Goal: Communication & Community: Ask a question

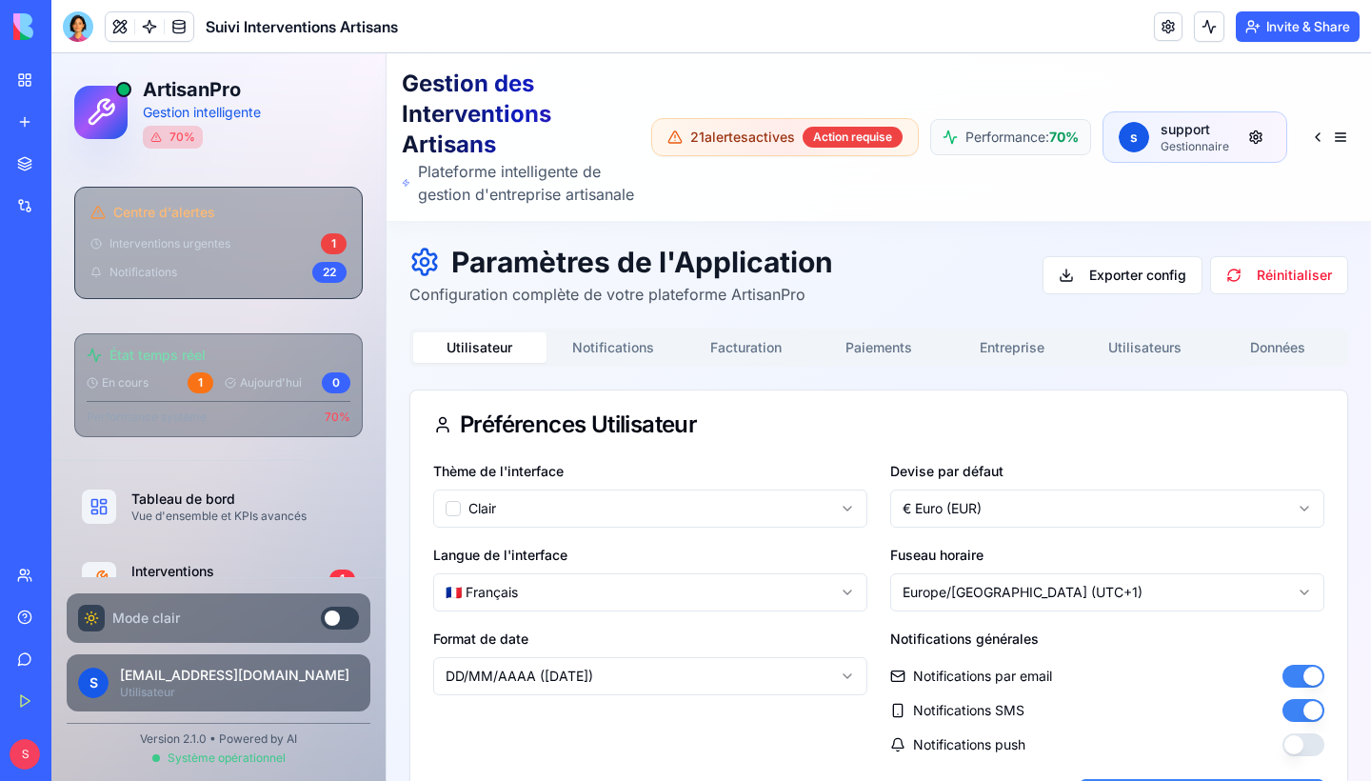
click at [30, 652] on link "Give feedback" at bounding box center [44, 659] width 76 height 38
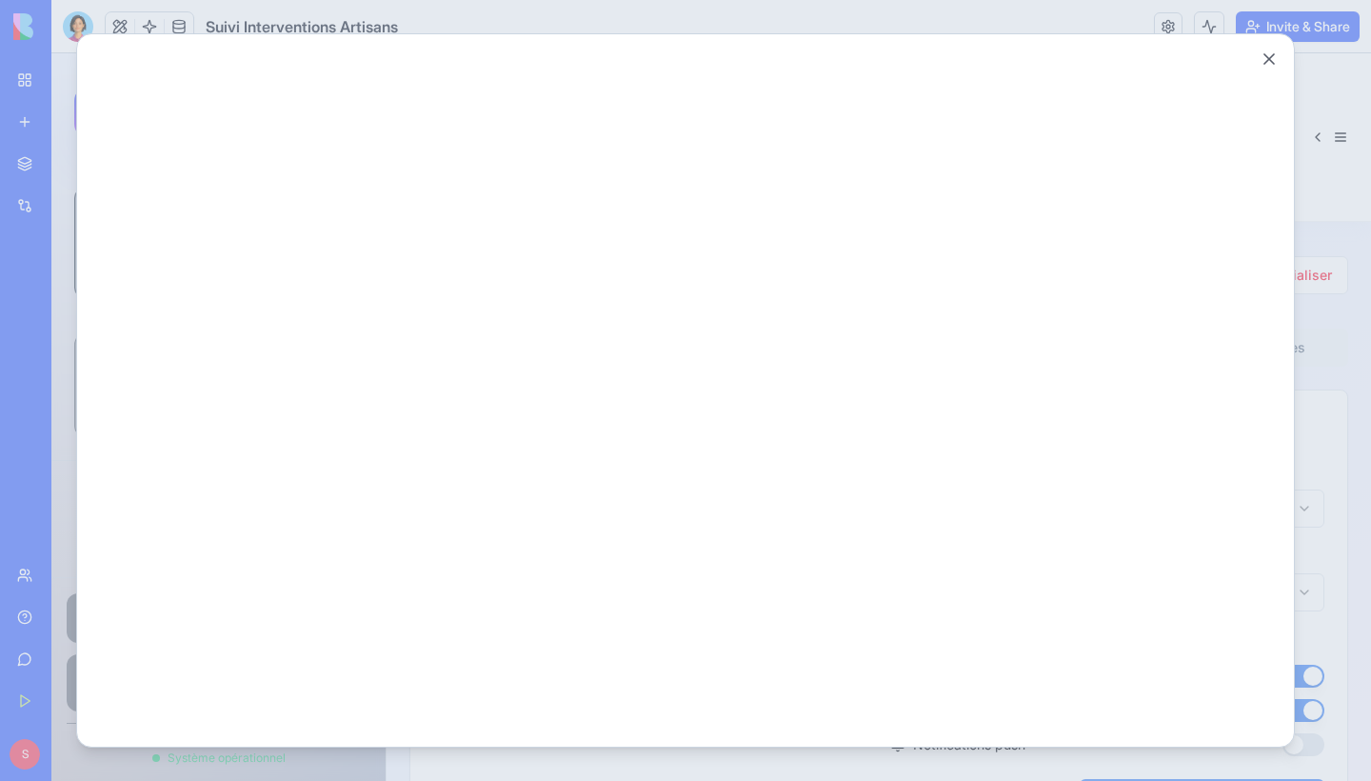
click at [1284, 69] on div "Close" at bounding box center [685, 390] width 1219 height 714
click at [1266, 60] on button "Close" at bounding box center [1269, 59] width 19 height 19
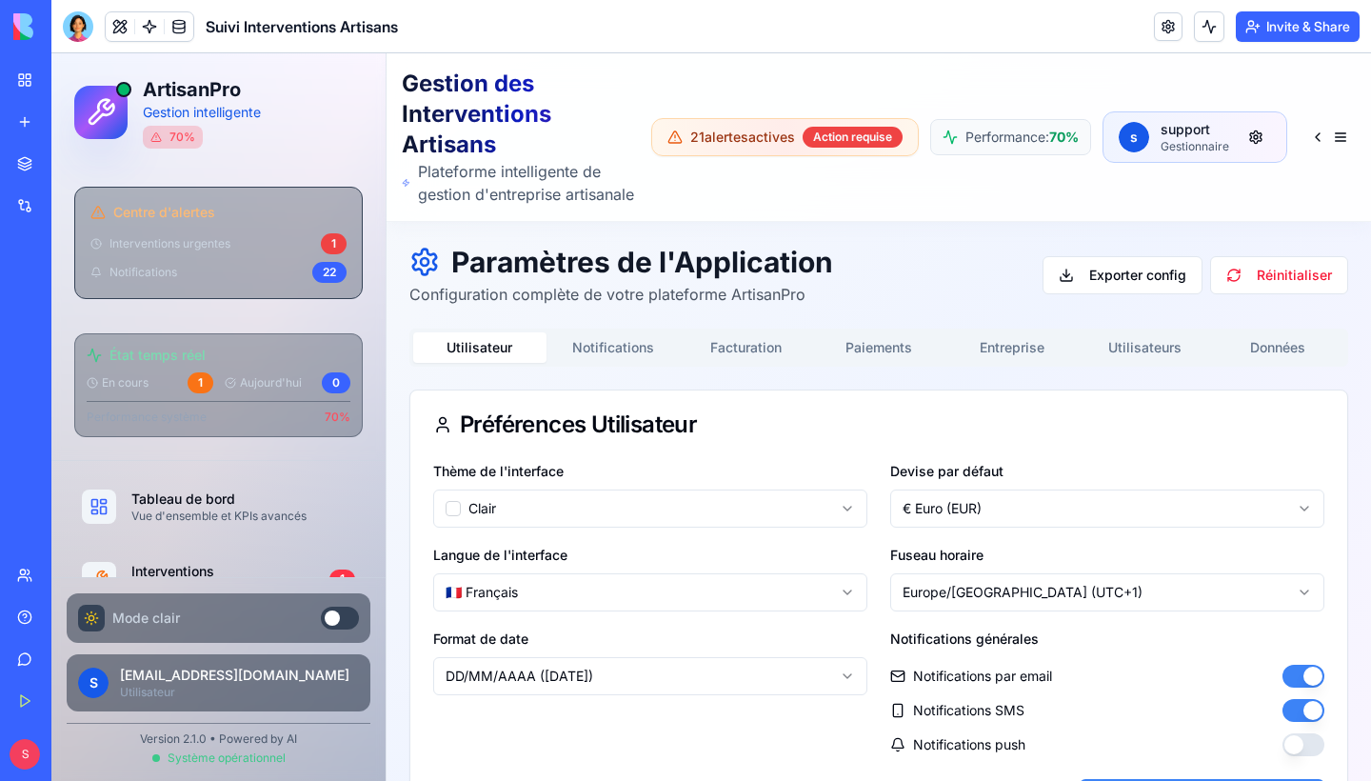
click at [56, 626] on div "Help" at bounding box center [58, 616] width 25 height 19
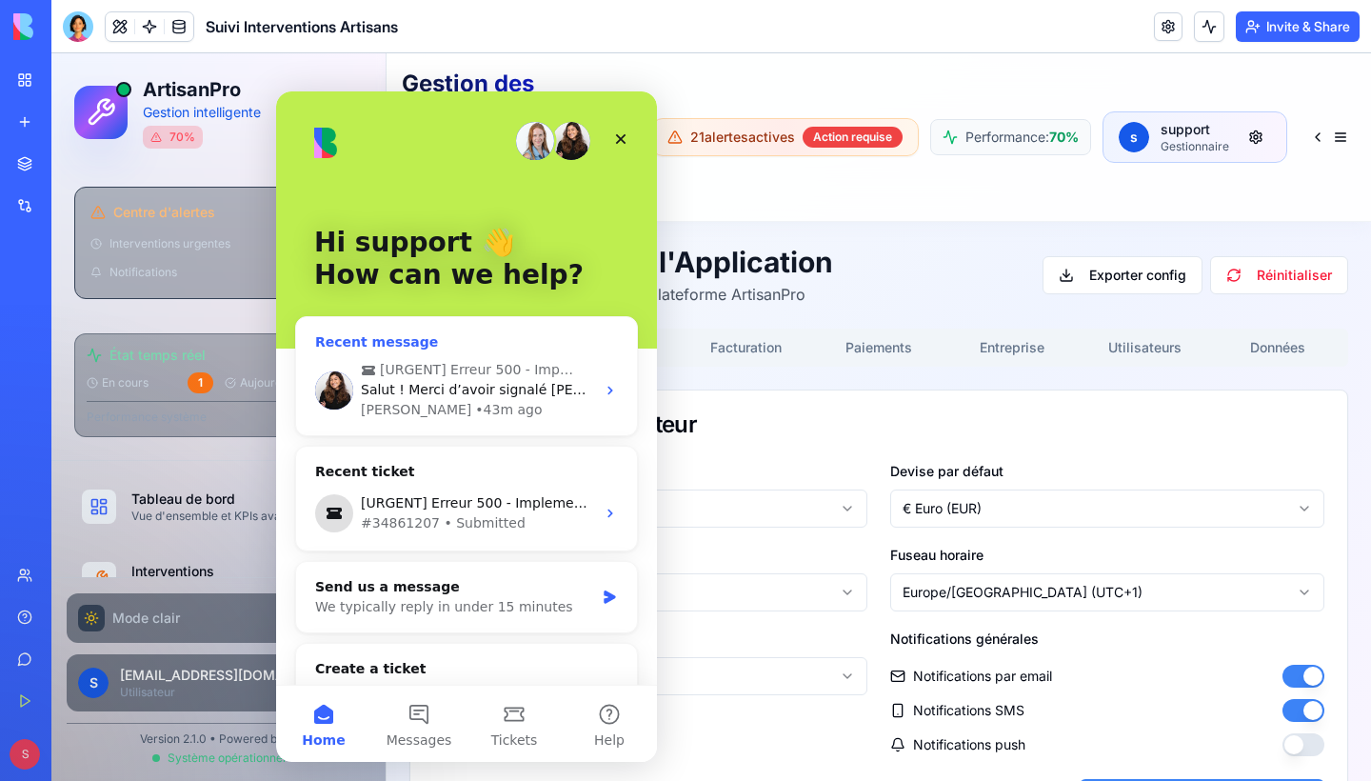
click at [449, 397] on span "Salut ! Merci d’avoir signalé cela, je regarde tout de suite :) English: Hey th…" at bounding box center [844, 389] width 967 height 15
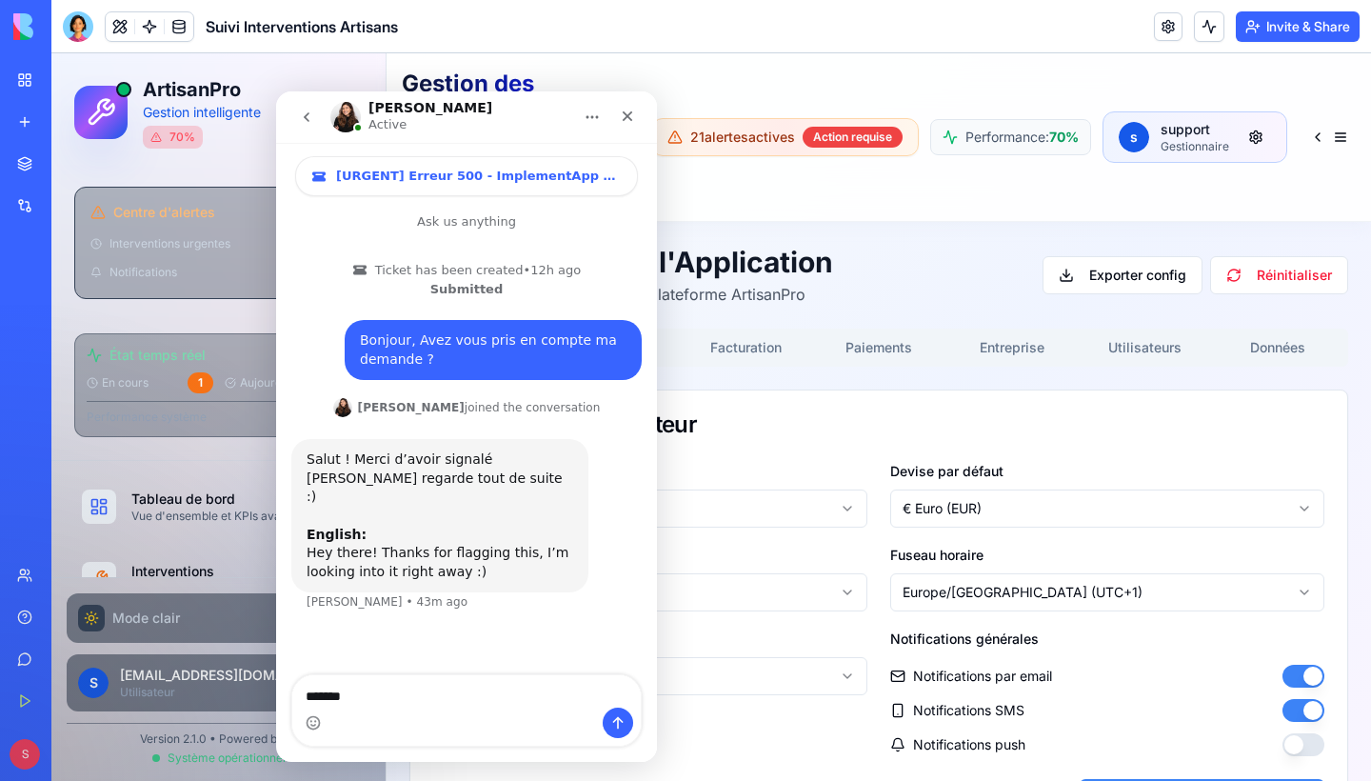
type textarea "********"
click at [583, 110] on button "Home" at bounding box center [592, 117] width 36 height 36
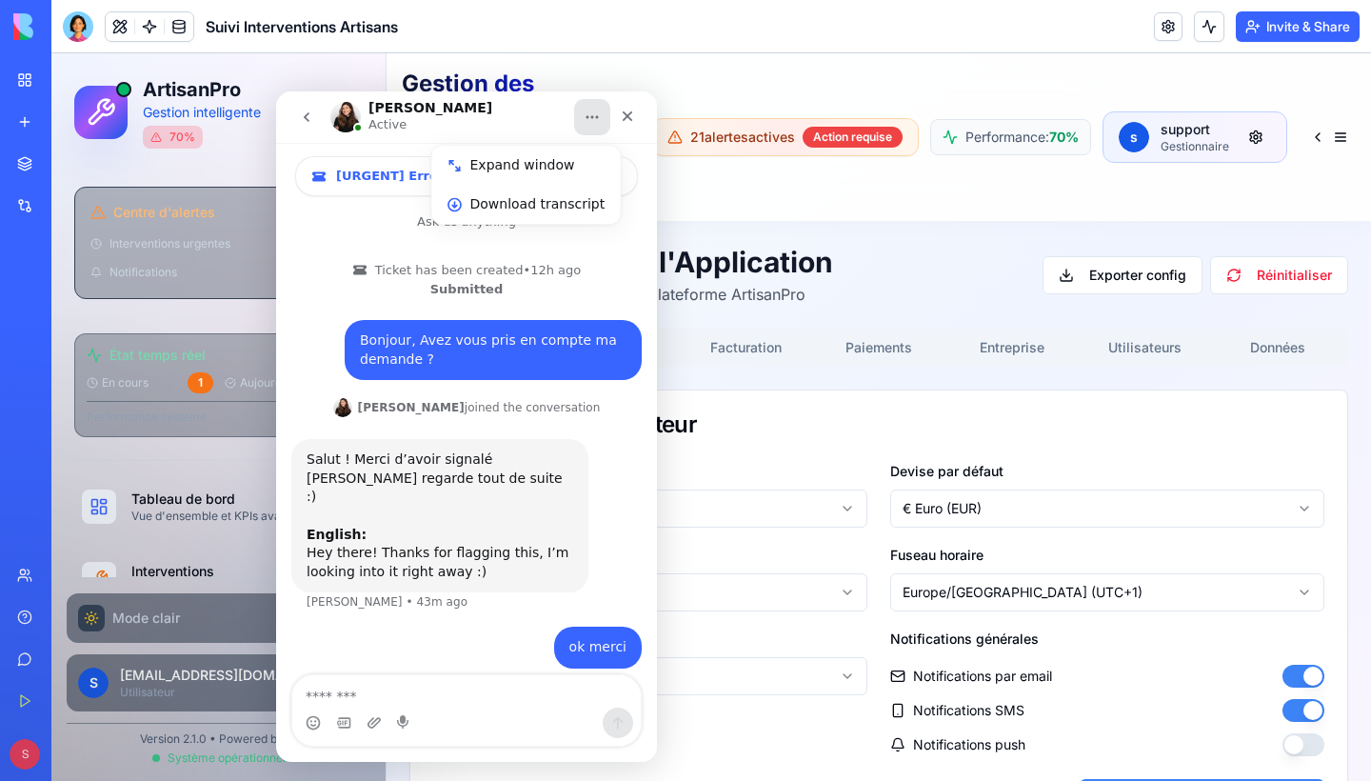
click at [583, 110] on button "Home" at bounding box center [592, 117] width 36 height 36
click at [303, 117] on icon "go back" at bounding box center [306, 116] width 15 height 15
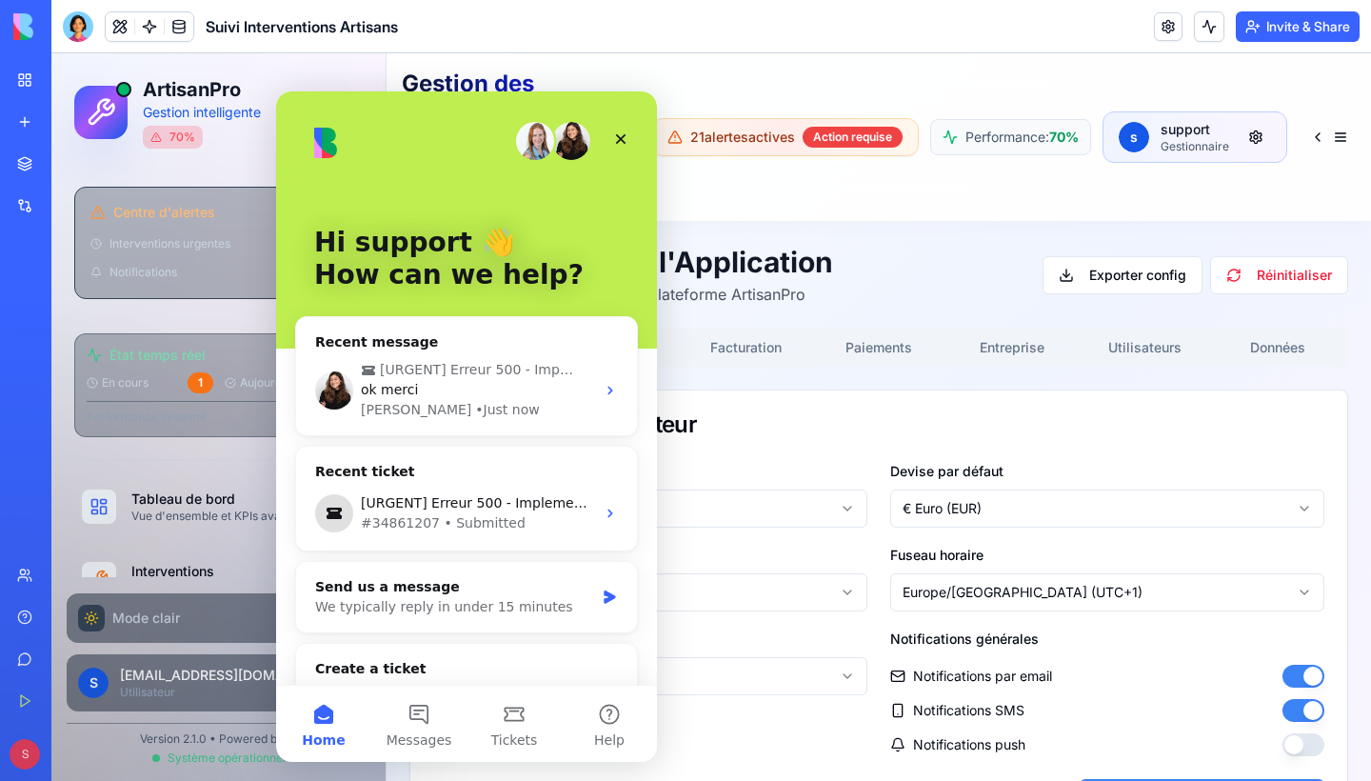
click at [648, 139] on div "Hi support 👋 How can we help? Recent message [URGENT] Erreur 500 - ImplementApp…" at bounding box center [466, 469] width 381 height 756
click at [626, 138] on icon "Close" at bounding box center [620, 138] width 15 height 15
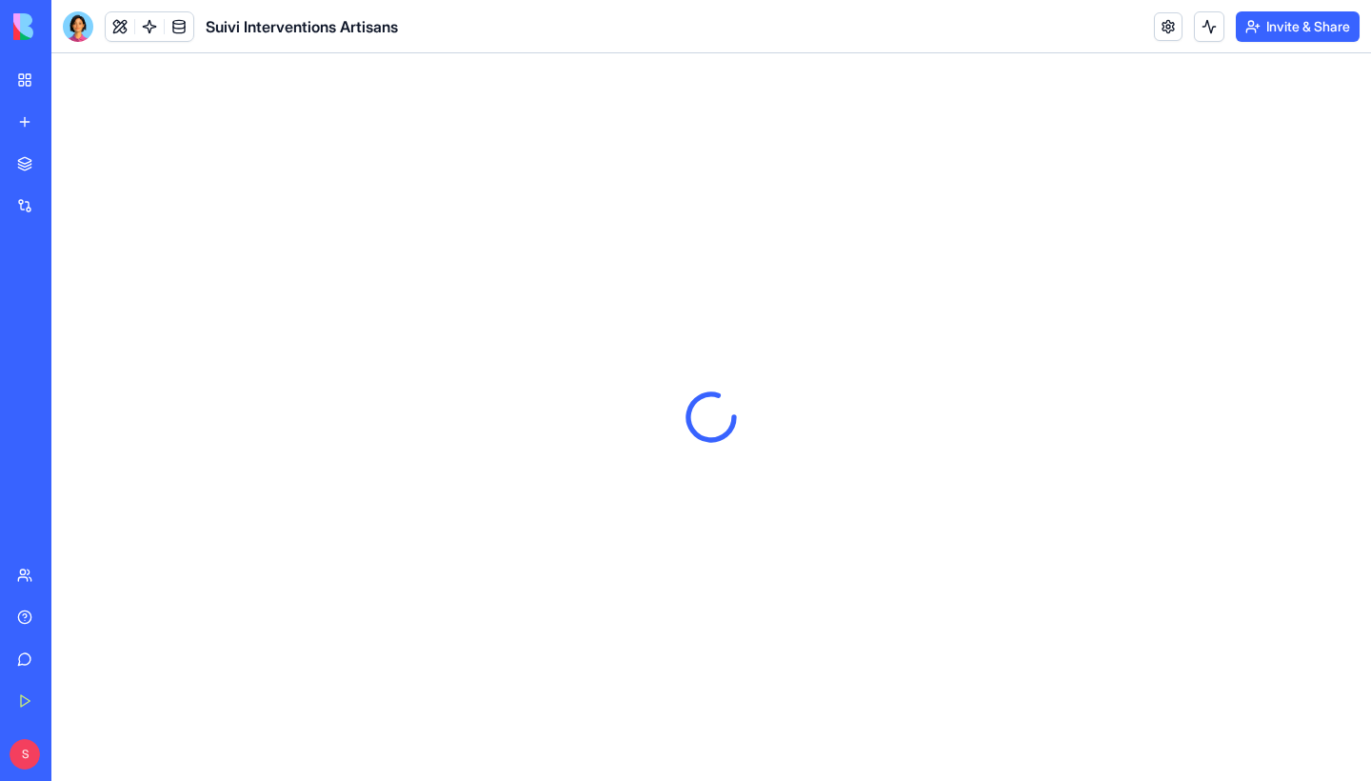
click at [57, 621] on div "Help" at bounding box center [58, 616] width 25 height 19
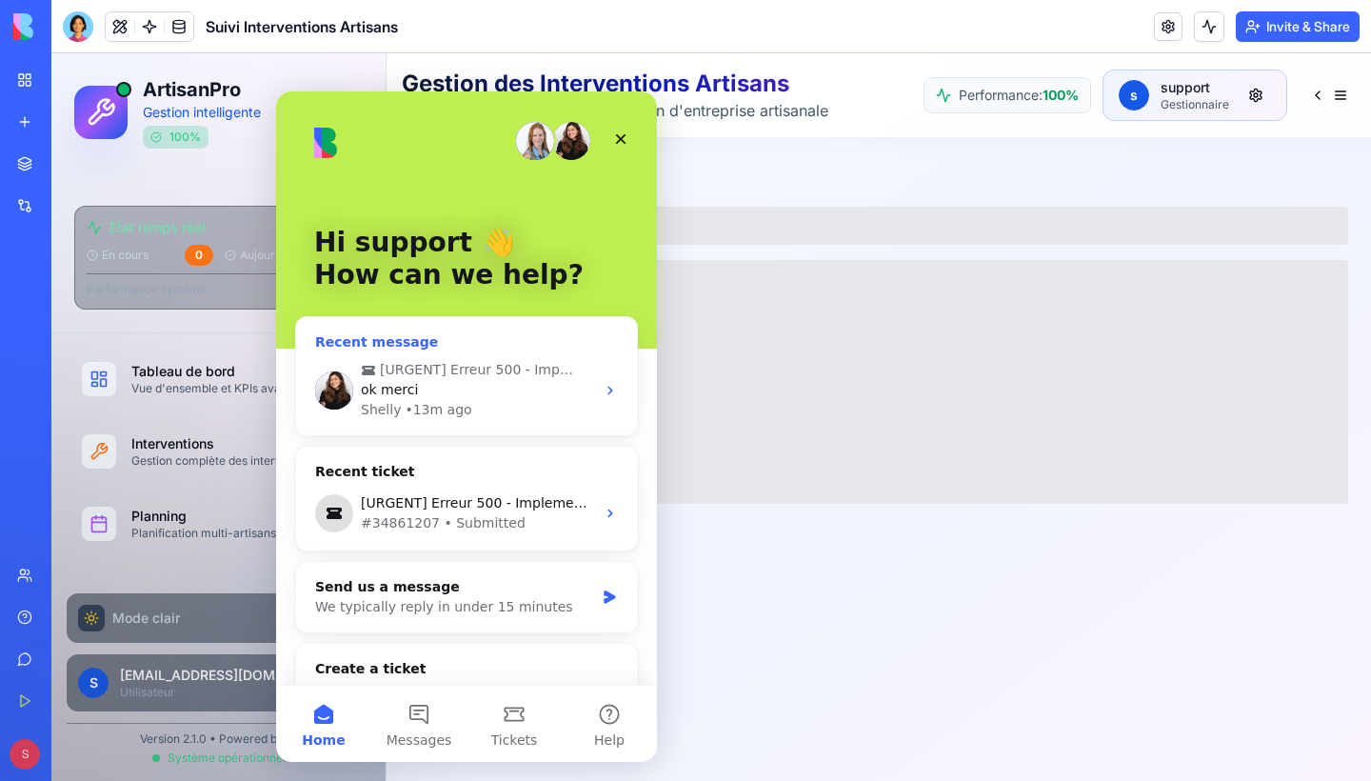
click at [434, 400] on div "• 13m ago" at bounding box center [438, 410] width 67 height 20
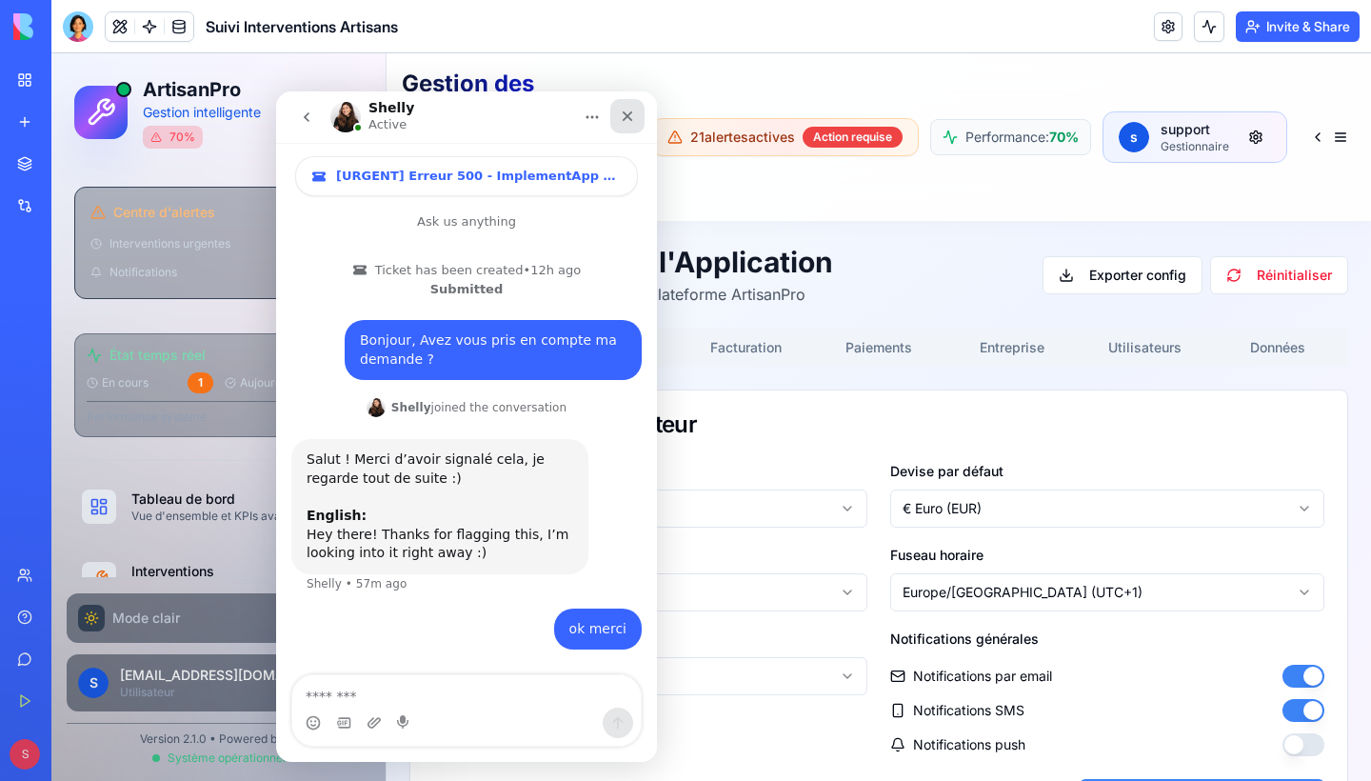
click at [635, 120] on div "Close" at bounding box center [627, 116] width 34 height 34
